Goal: Check status: Check status

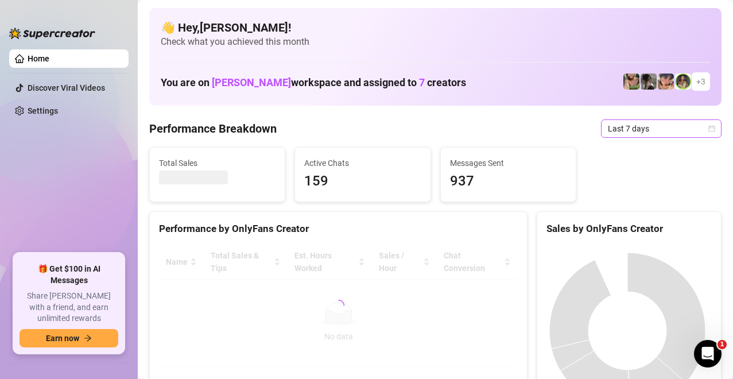
click at [636, 125] on span "Last 7 days" at bounding box center [661, 128] width 107 height 17
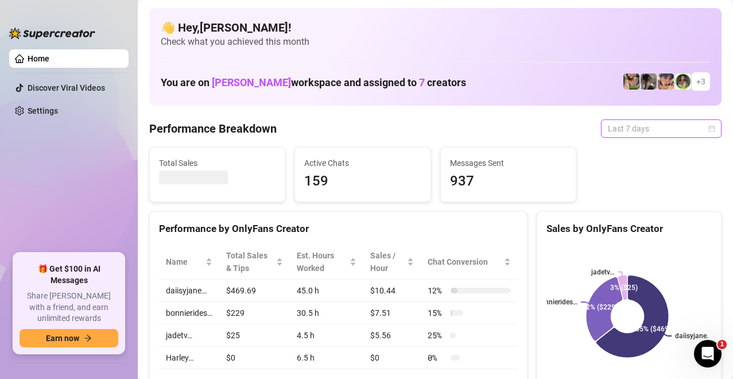
click at [636, 130] on icon "calendar" at bounding box center [712, 128] width 7 height 7
click at [636, 129] on icon "calendar" at bounding box center [712, 128] width 7 height 7
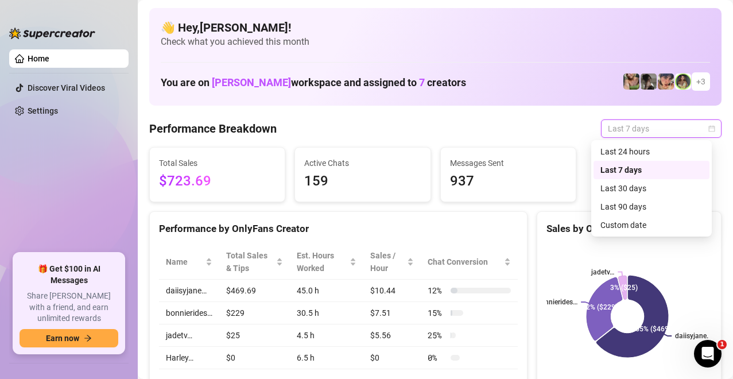
click at [636, 129] on icon "calendar" at bounding box center [712, 128] width 7 height 7
click at [624, 130] on span "Last 7 days" at bounding box center [661, 128] width 107 height 17
click at [614, 216] on div "Custom date" at bounding box center [652, 225] width 116 height 18
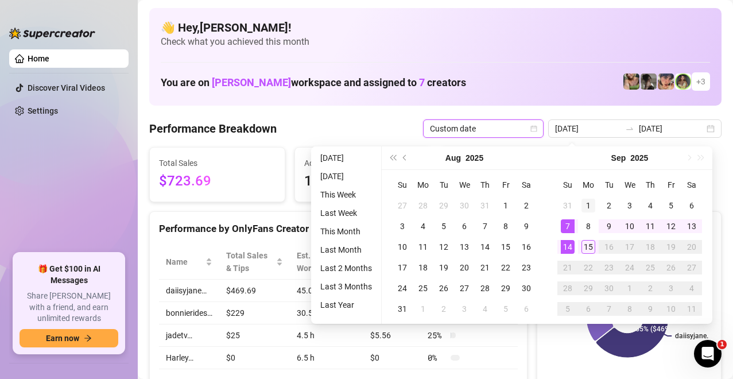
type input "[DATE]"
click at [589, 203] on div "1" at bounding box center [589, 206] width 14 height 14
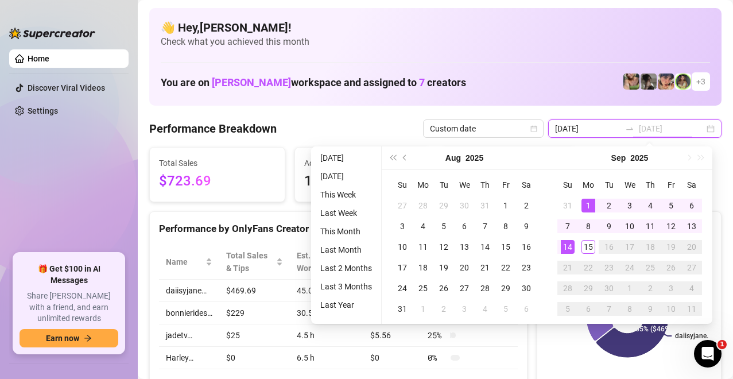
type input "[DATE]"
click at [570, 242] on div "14" at bounding box center [568, 247] width 14 height 14
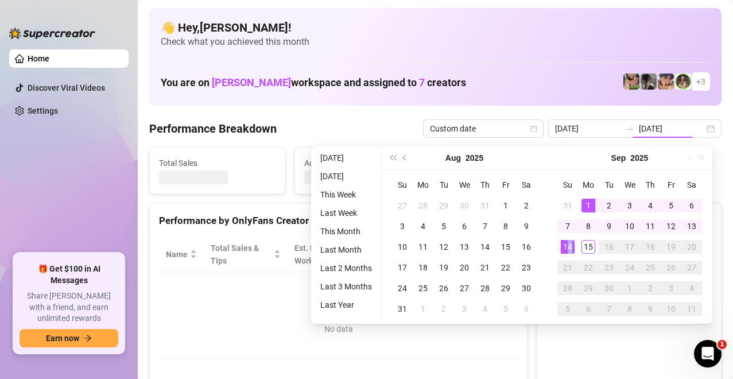
type input "[DATE]"
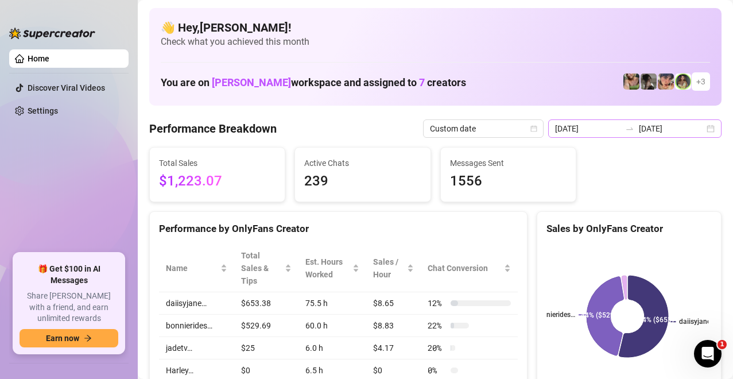
click at [636, 134] on div "[DATE] [DATE]" at bounding box center [634, 128] width 173 height 18
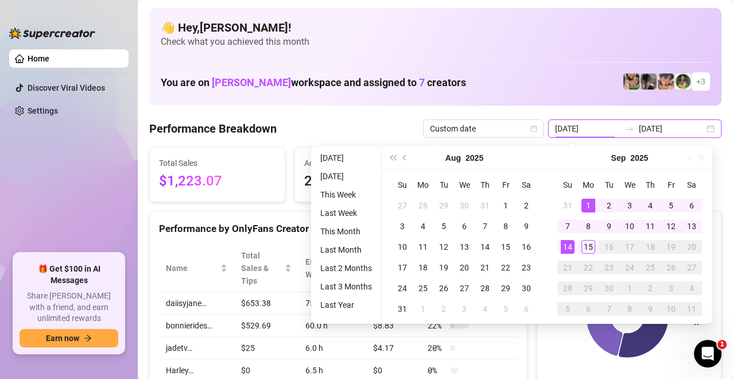
type input "[DATE]"
